Goal: Book appointment/travel/reservation

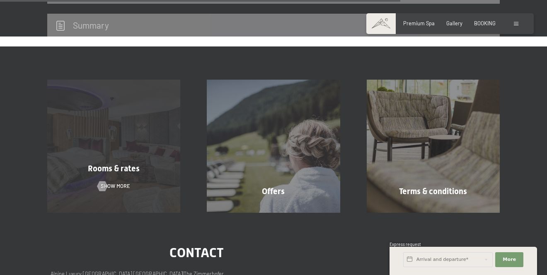
click at [150, 155] on div "Rooms & rates Show more" at bounding box center [113, 146] width 159 height 133
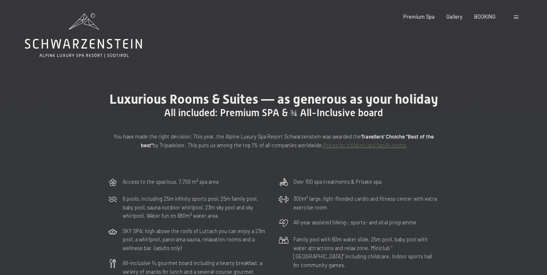
click at [137, 48] on icon at bounding box center [83, 44] width 117 height 10
